Goal: Information Seeking & Learning: Learn about a topic

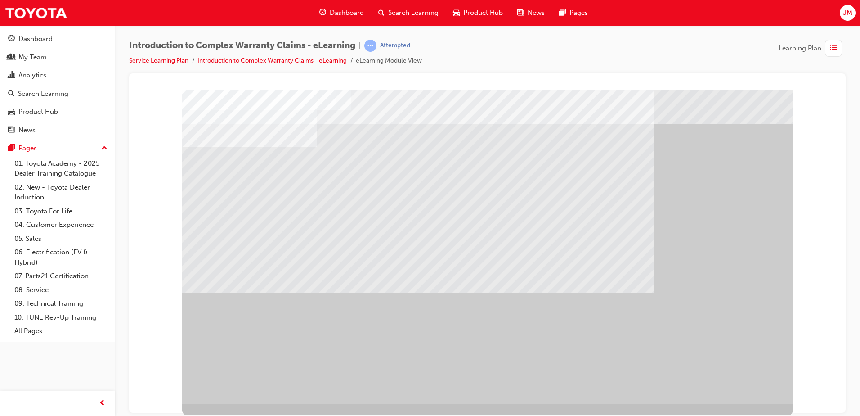
scroll to position [13, 0]
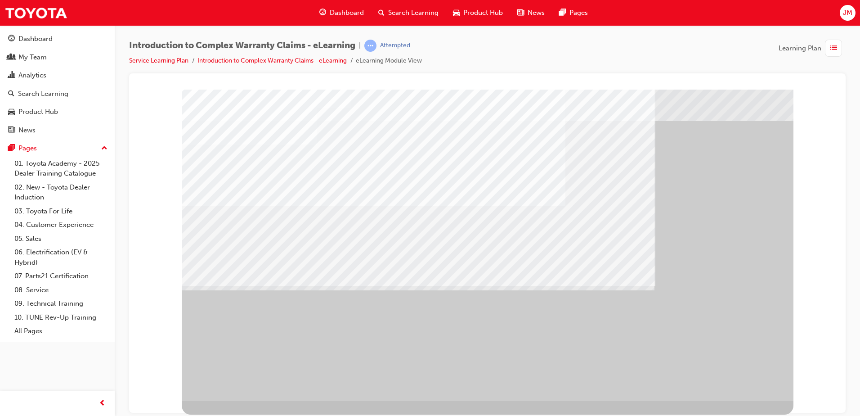
click at [497, 49] on div "Introduction to Complex Warranty Claims - eLearning | Attempted Service Learnin…" at bounding box center [487, 57] width 716 height 34
